Goal: Information Seeking & Learning: Find specific fact

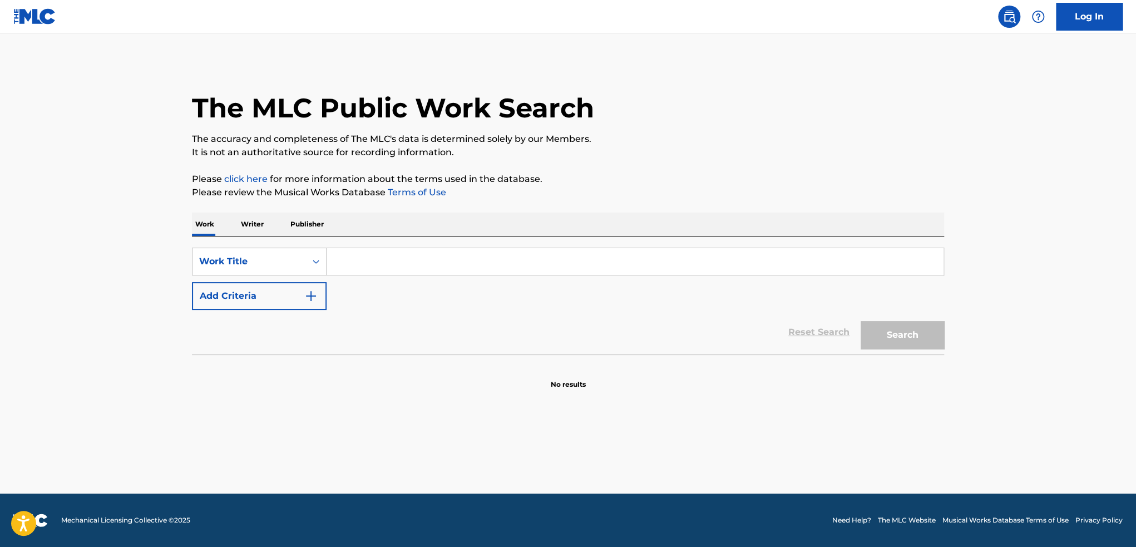
click at [462, 260] on input "Search Form" at bounding box center [634, 261] width 617 height 27
type input "when he cries"
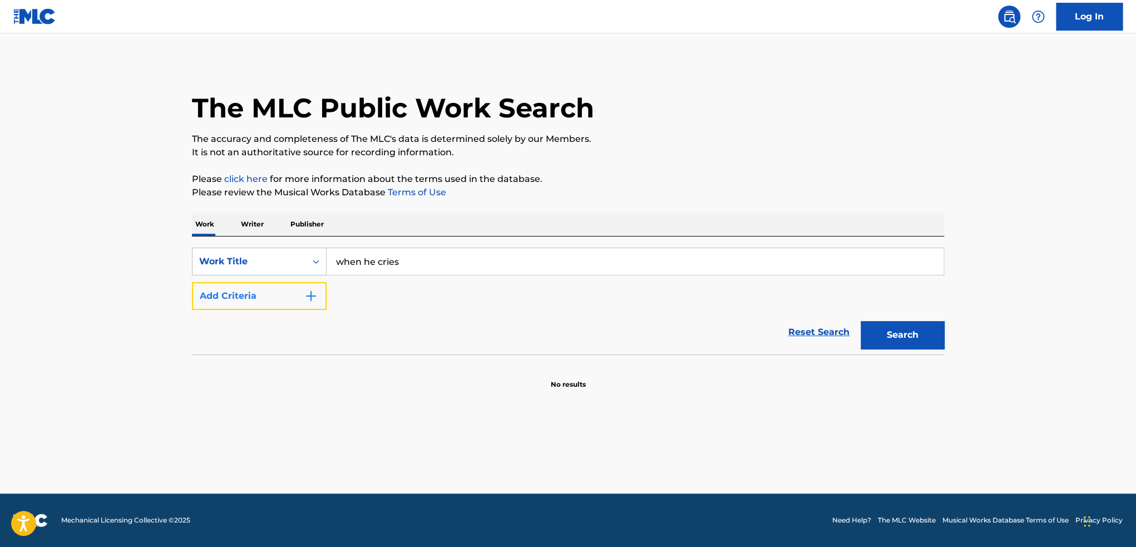
click at [311, 296] on img "Search Form" at bounding box center [310, 295] width 13 height 13
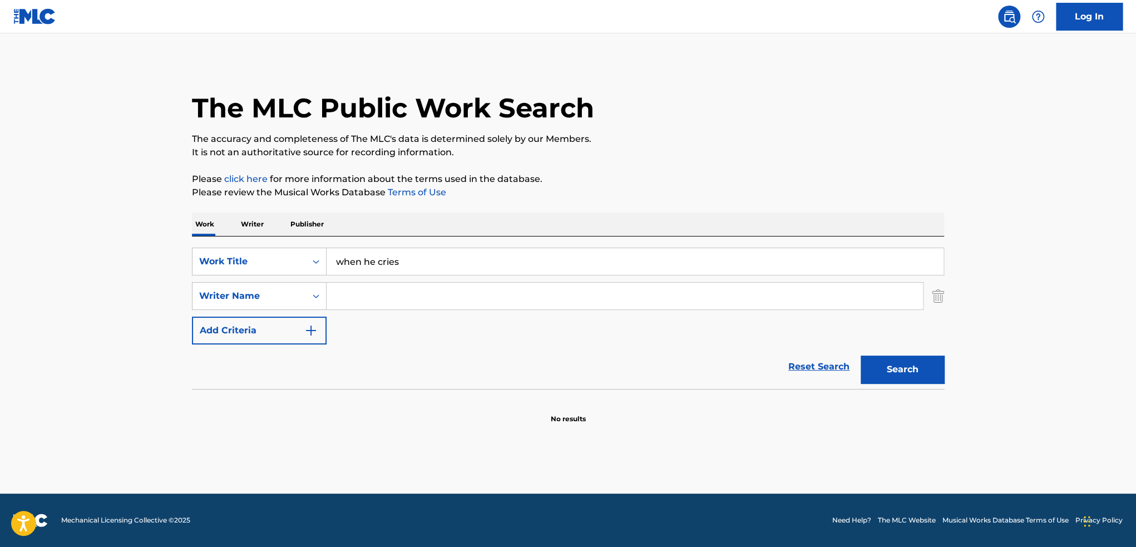
click at [383, 295] on input "Search Form" at bounding box center [624, 296] width 596 height 27
type input "[PERSON_NAME]"
click at [860, 355] on button "Search" at bounding box center [901, 369] width 83 height 28
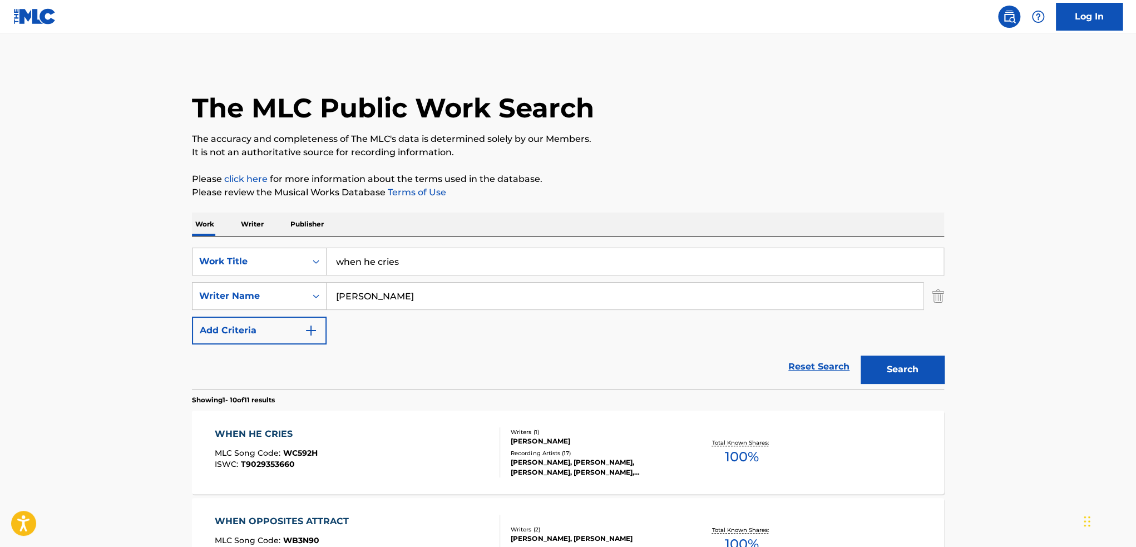
click at [271, 433] on div "WHEN HE CRIES" at bounding box center [266, 433] width 103 height 13
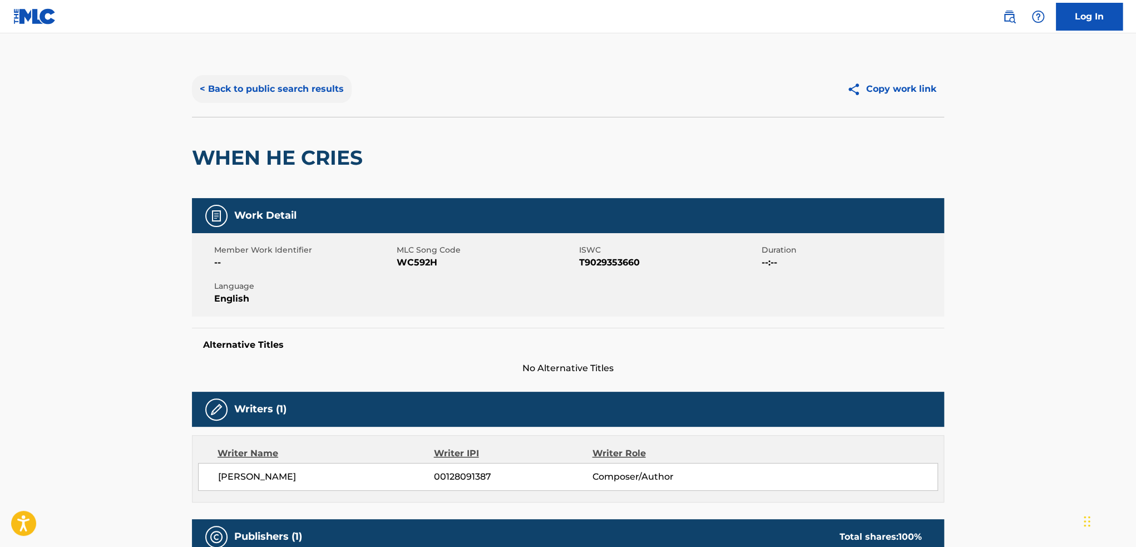
click at [233, 88] on button "< Back to public search results" at bounding box center [272, 89] width 160 height 28
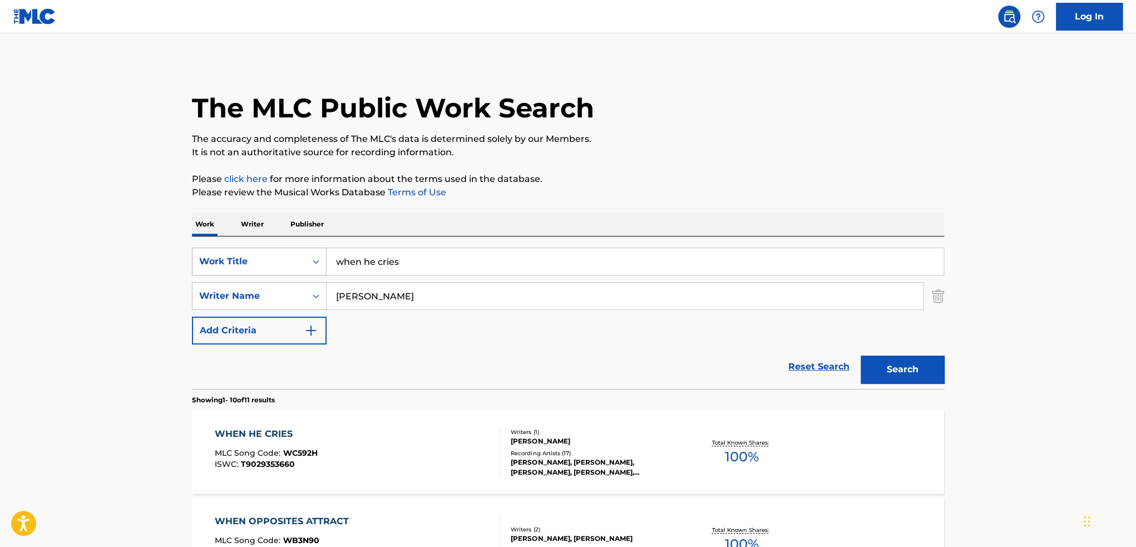
drag, startPoint x: 440, startPoint y: 261, endPoint x: 285, endPoint y: 265, distance: 155.8
click at [285, 265] on div "SearchWithCriteriae98b1b44-703e-4b82-bc10-b4a367feb245 Work Title when he cries" at bounding box center [568, 261] width 752 height 28
type input "behold"
click at [881, 363] on button "Search" at bounding box center [901, 369] width 83 height 28
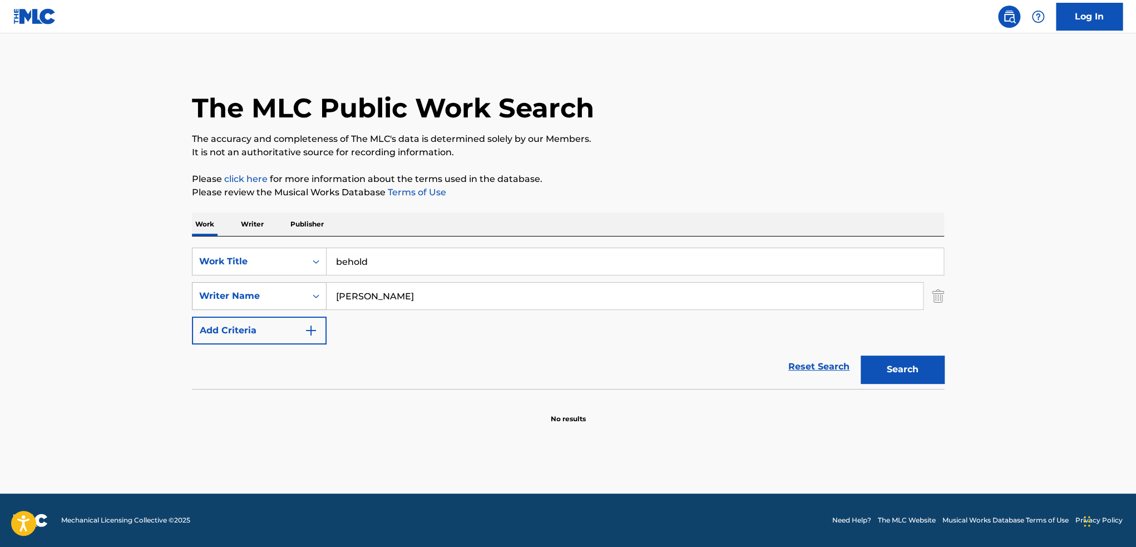
drag, startPoint x: 368, startPoint y: 298, endPoint x: 290, endPoint y: 300, distance: 77.9
click at [290, 300] on div "SearchWithCriteriaf50bfe79-fd54-4c18-9255-e7bc82c43858 Writer Name [PERSON_NAME]" at bounding box center [568, 296] width 752 height 28
type input "[PERSON_NAME]"
click at [921, 371] on button "Search" at bounding box center [901, 369] width 83 height 28
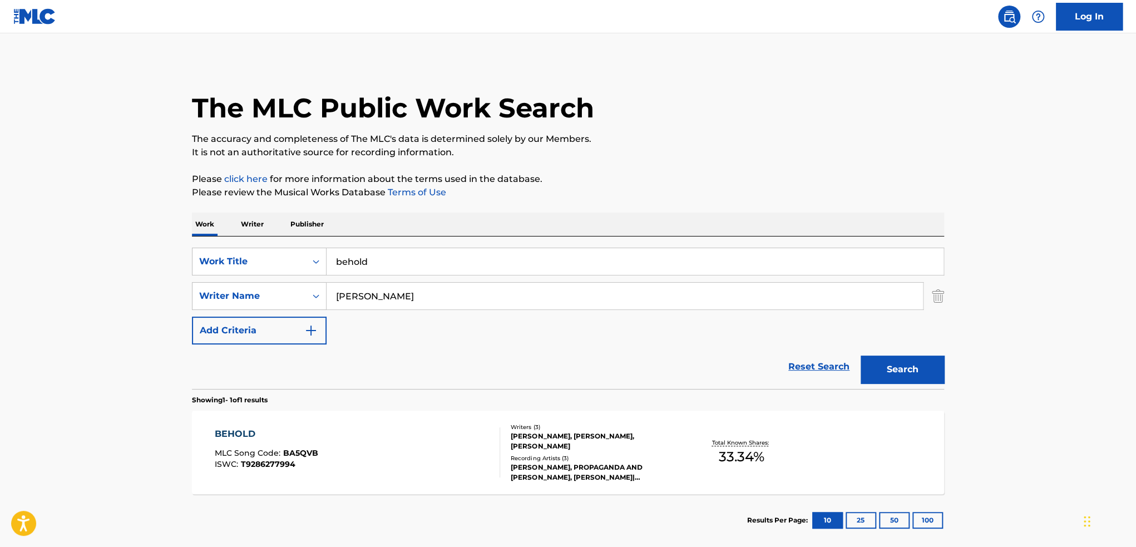
click at [239, 432] on div "BEHOLD" at bounding box center [266, 433] width 103 height 13
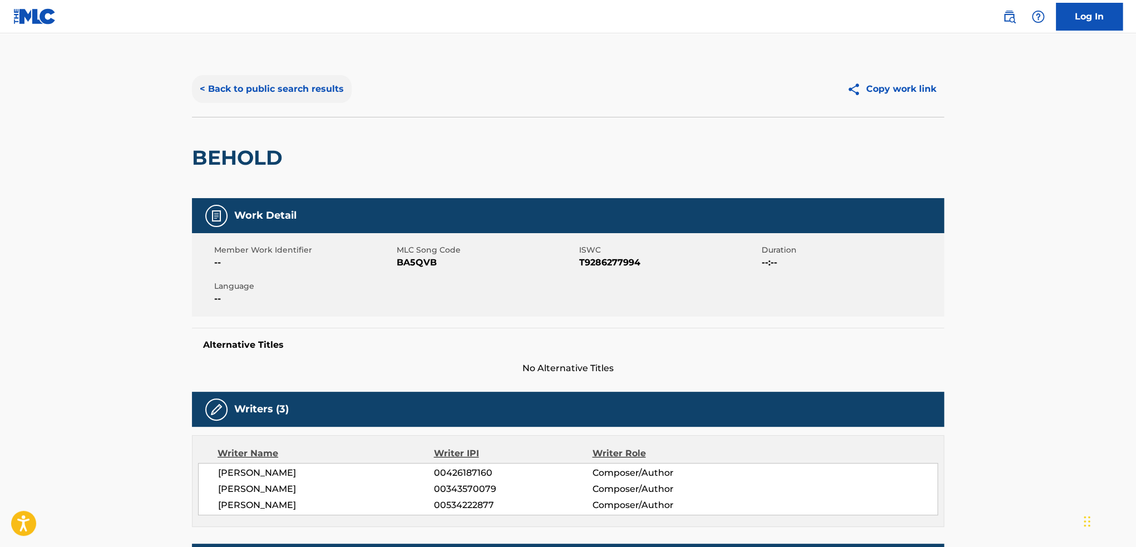
click at [249, 87] on button "< Back to public search results" at bounding box center [272, 89] width 160 height 28
